Goal: Communication & Community: Participate in discussion

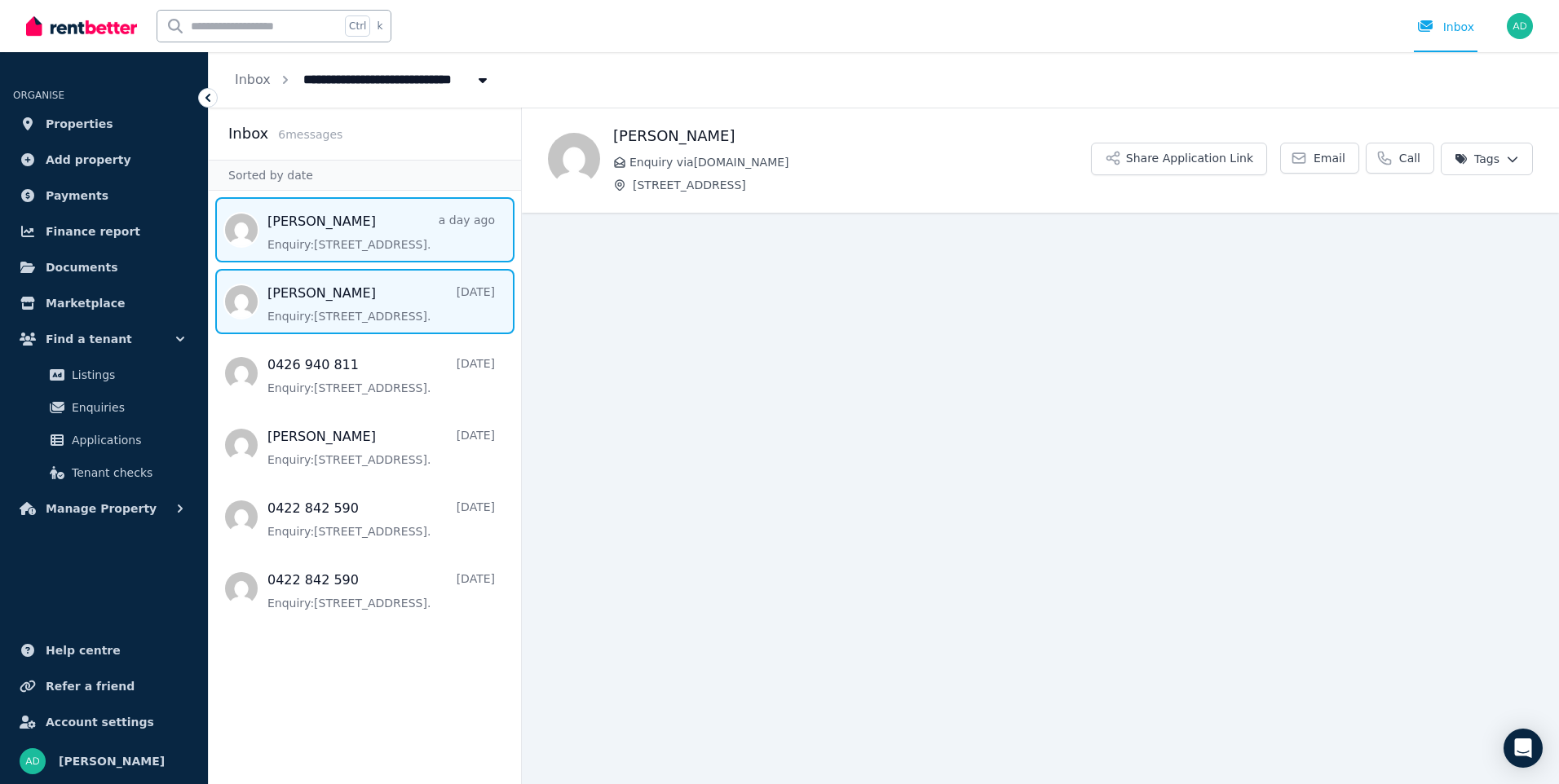
click at [322, 241] on span "Message list" at bounding box center [365, 230] width 312 height 65
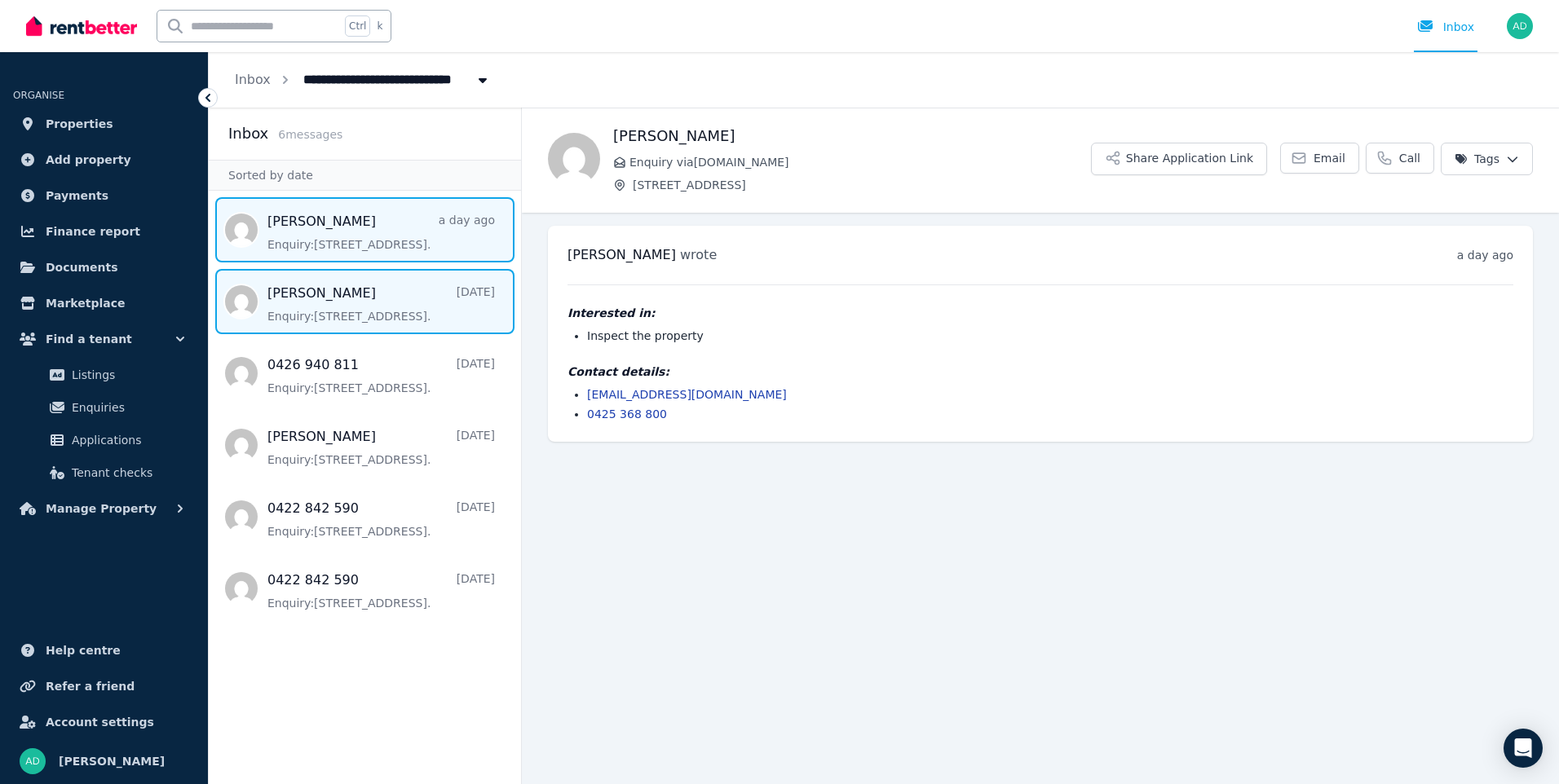
click at [343, 311] on span "Message list" at bounding box center [365, 301] width 312 height 65
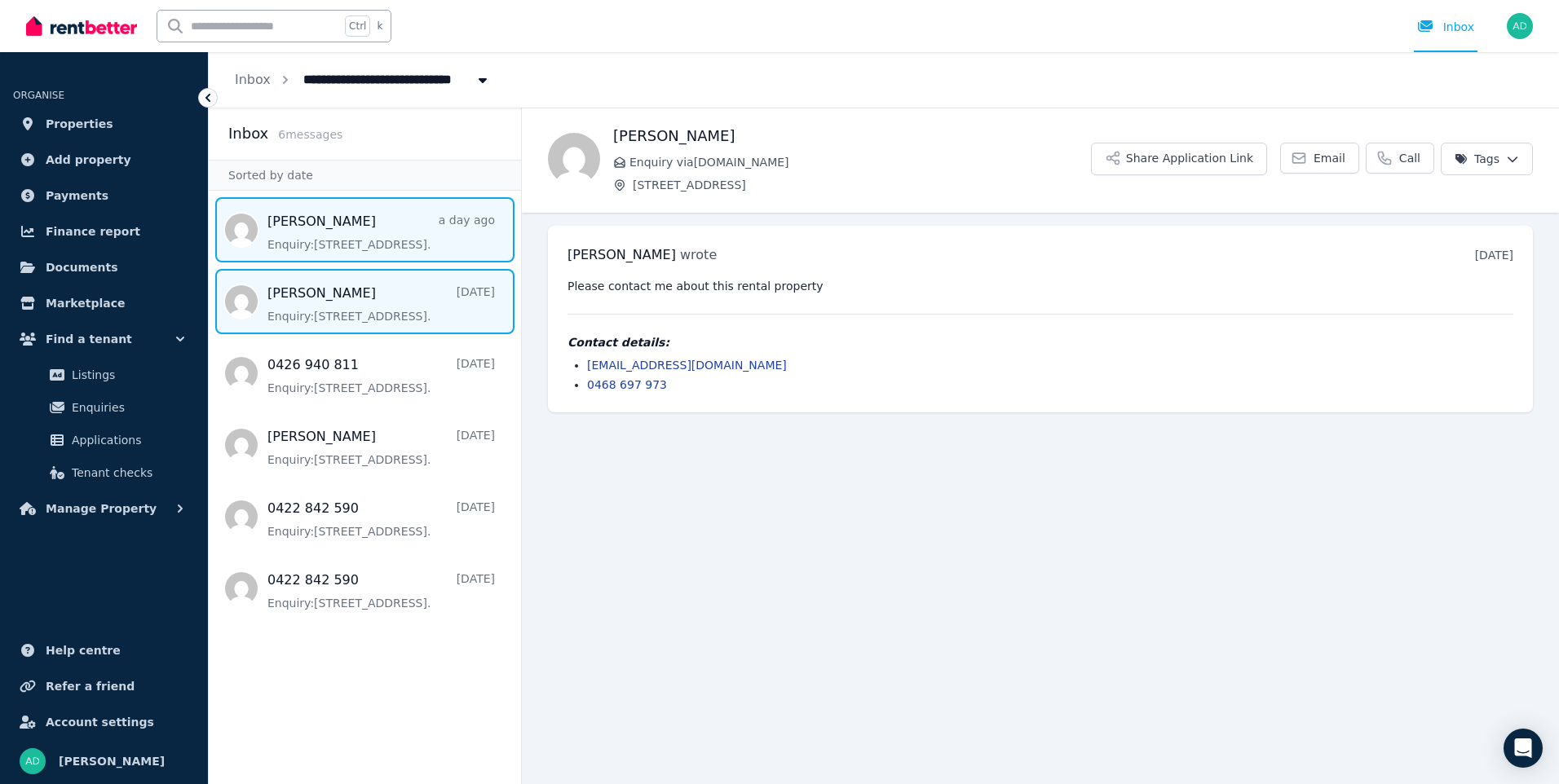
click at [312, 221] on span "Message list" at bounding box center [365, 230] width 312 height 65
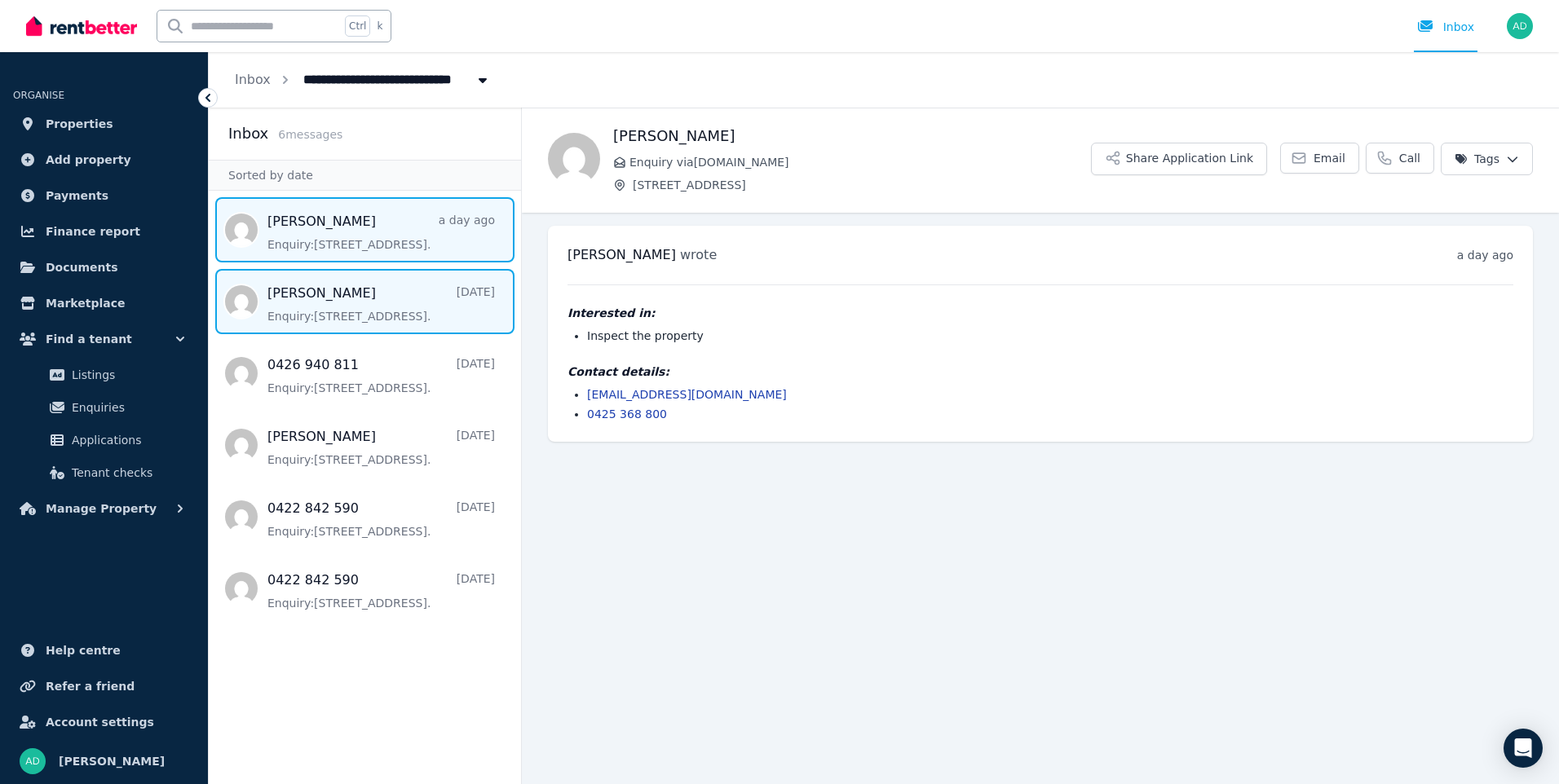
click at [293, 312] on span "Message list" at bounding box center [365, 301] width 312 height 65
